Goal: Information Seeking & Learning: Learn about a topic

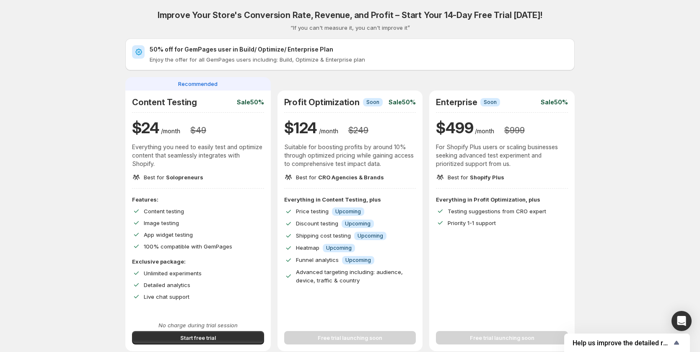
click at [619, 340] on span "Help us improve the detailed report for A/B campaigns" at bounding box center [621, 343] width 99 height 8
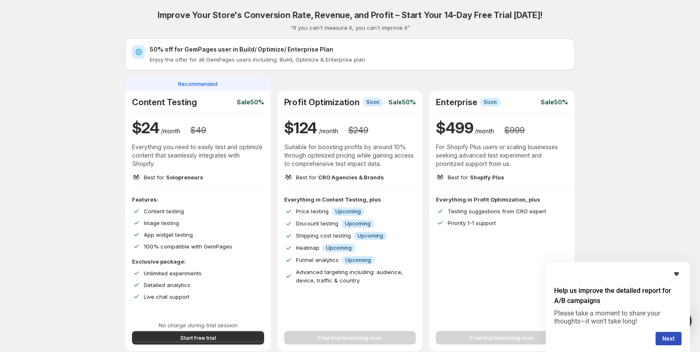
click at [678, 275] on icon "Hide survey" at bounding box center [676, 274] width 10 height 10
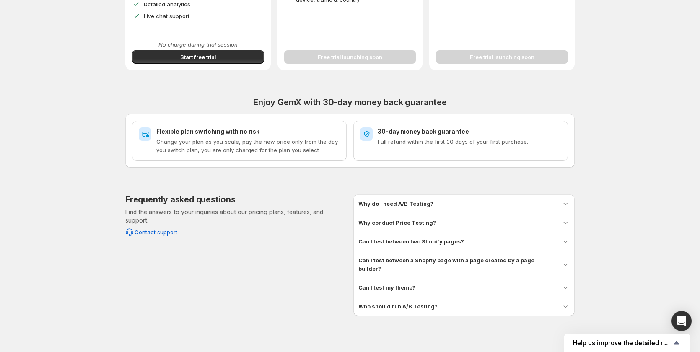
scroll to position [282, 0]
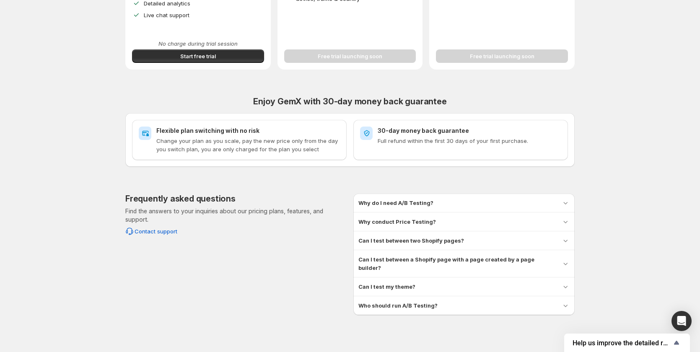
click at [415, 301] on h3 "Who should run A/B Testing?" at bounding box center [397, 305] width 79 height 8
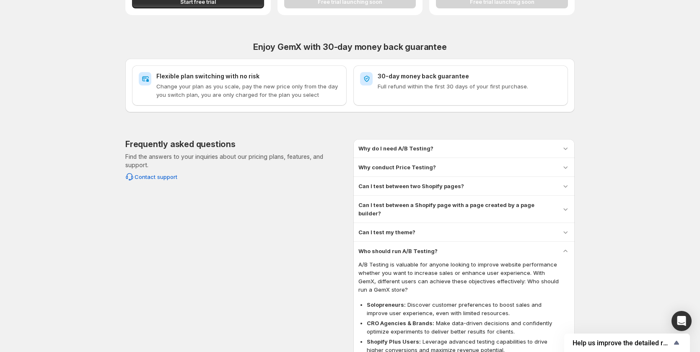
scroll to position [382, 0]
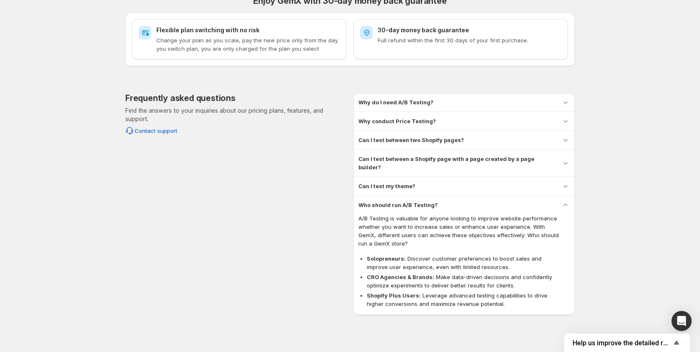
click at [446, 159] on h3 "Can I test between a Shopify page with a page created by a page builder?" at bounding box center [456, 163] width 196 height 17
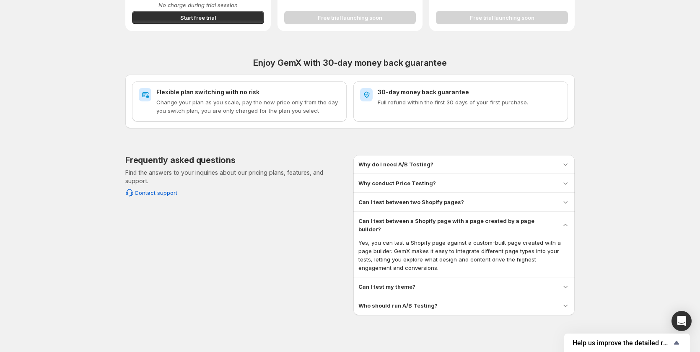
click at [430, 209] on div "Can I test between two Shopify pages? Yes, GemX allows you to conduct A/B tests…" at bounding box center [463, 202] width 221 height 18
click at [151, 191] on span "Contact support" at bounding box center [156, 193] width 43 height 8
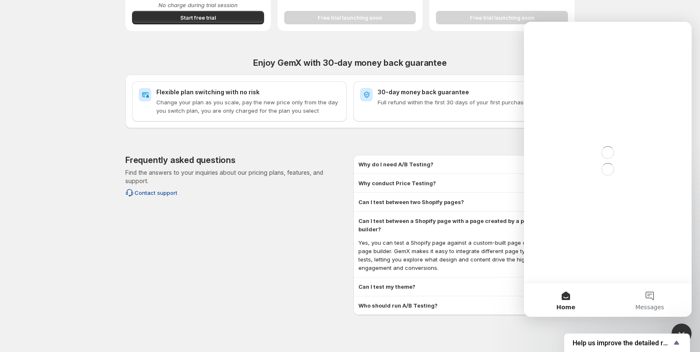
scroll to position [0, 0]
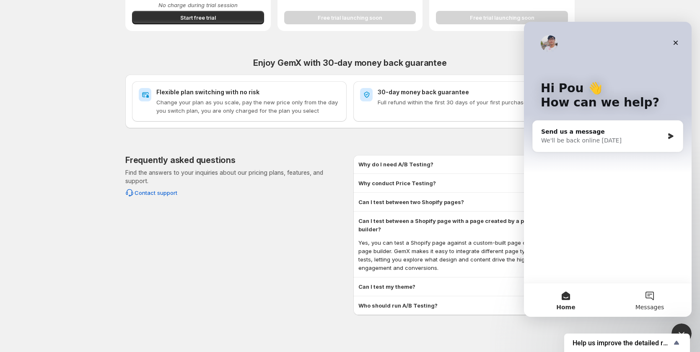
click at [650, 287] on button "Messages" at bounding box center [650, 300] width 84 height 34
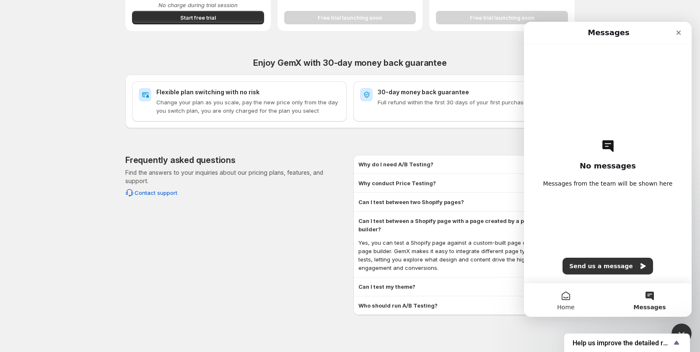
click at [566, 297] on button "Home" at bounding box center [566, 300] width 84 height 34
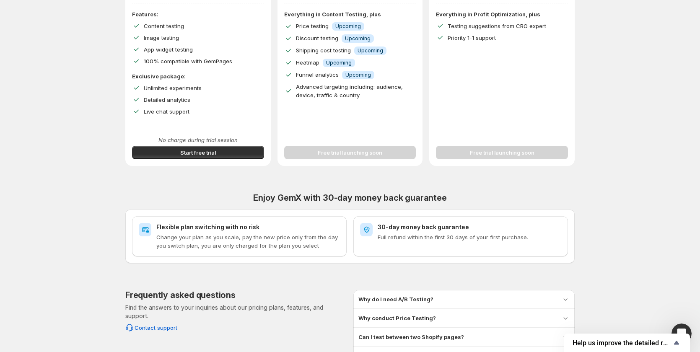
scroll to position [35, 0]
